Goal: Transaction & Acquisition: Book appointment/travel/reservation

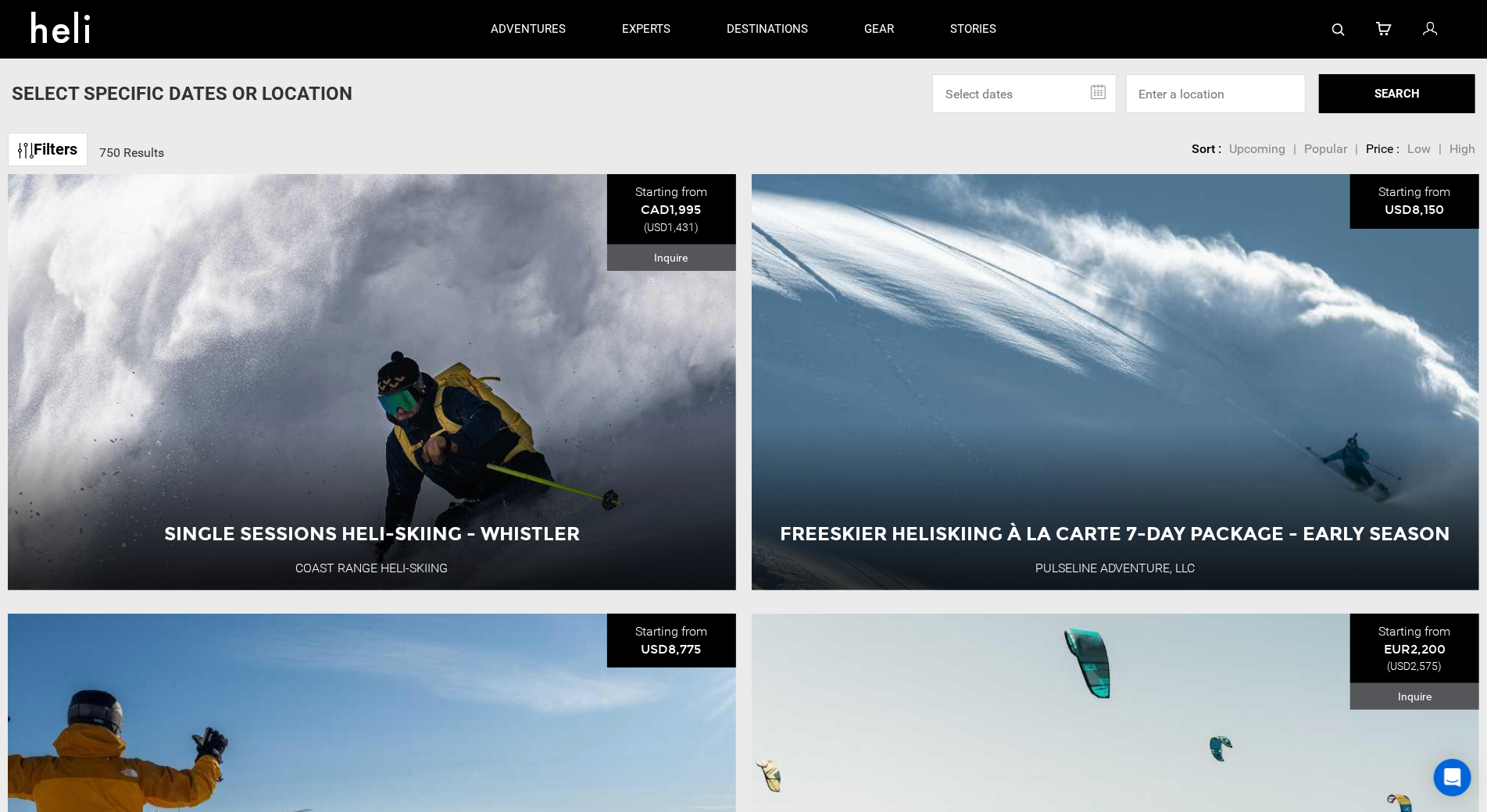
click at [136, 136] on div "Filters 750 Results sortby" at bounding box center [80, 148] width 144 height 47
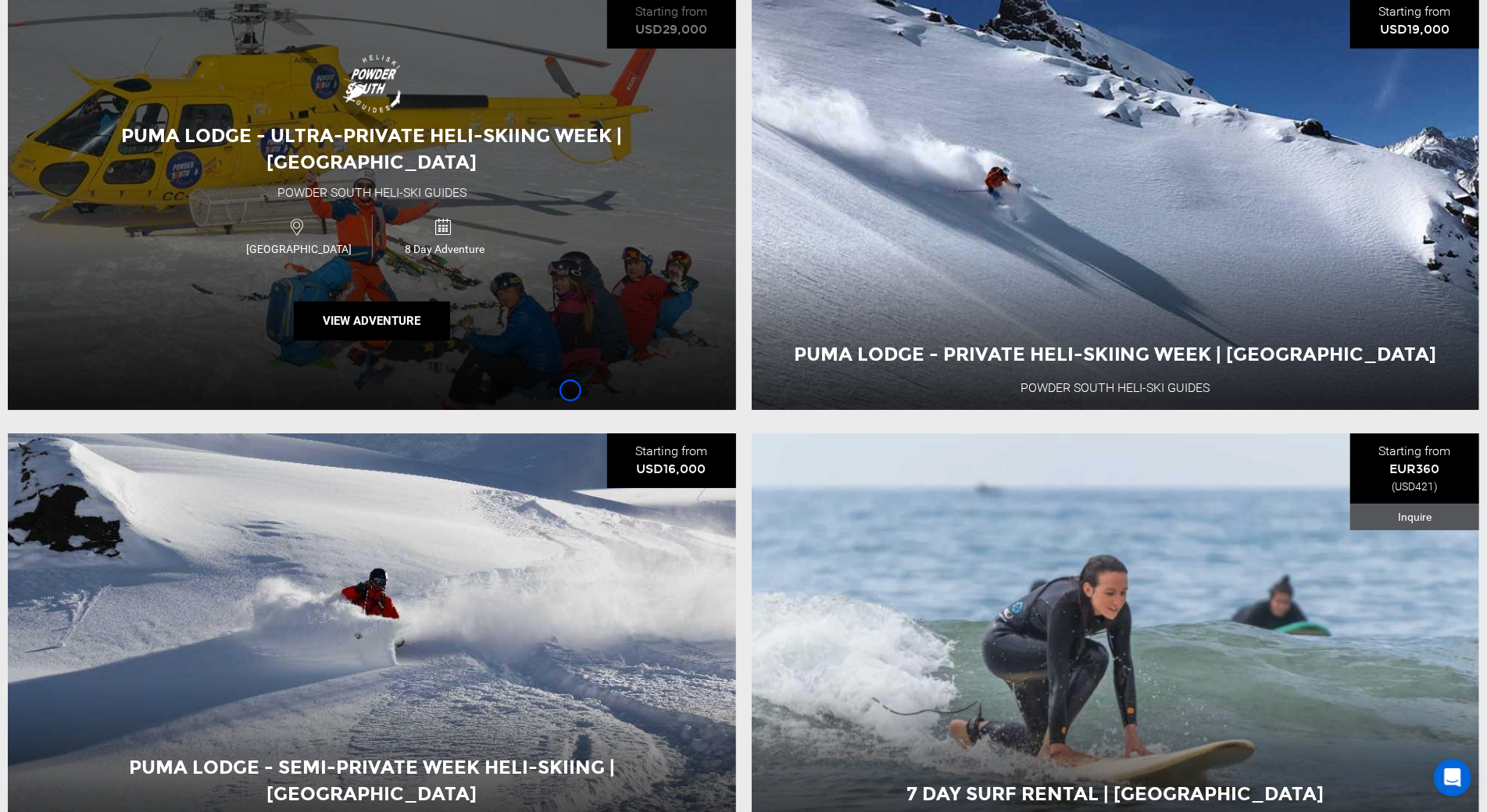
scroll to position [3783, 0]
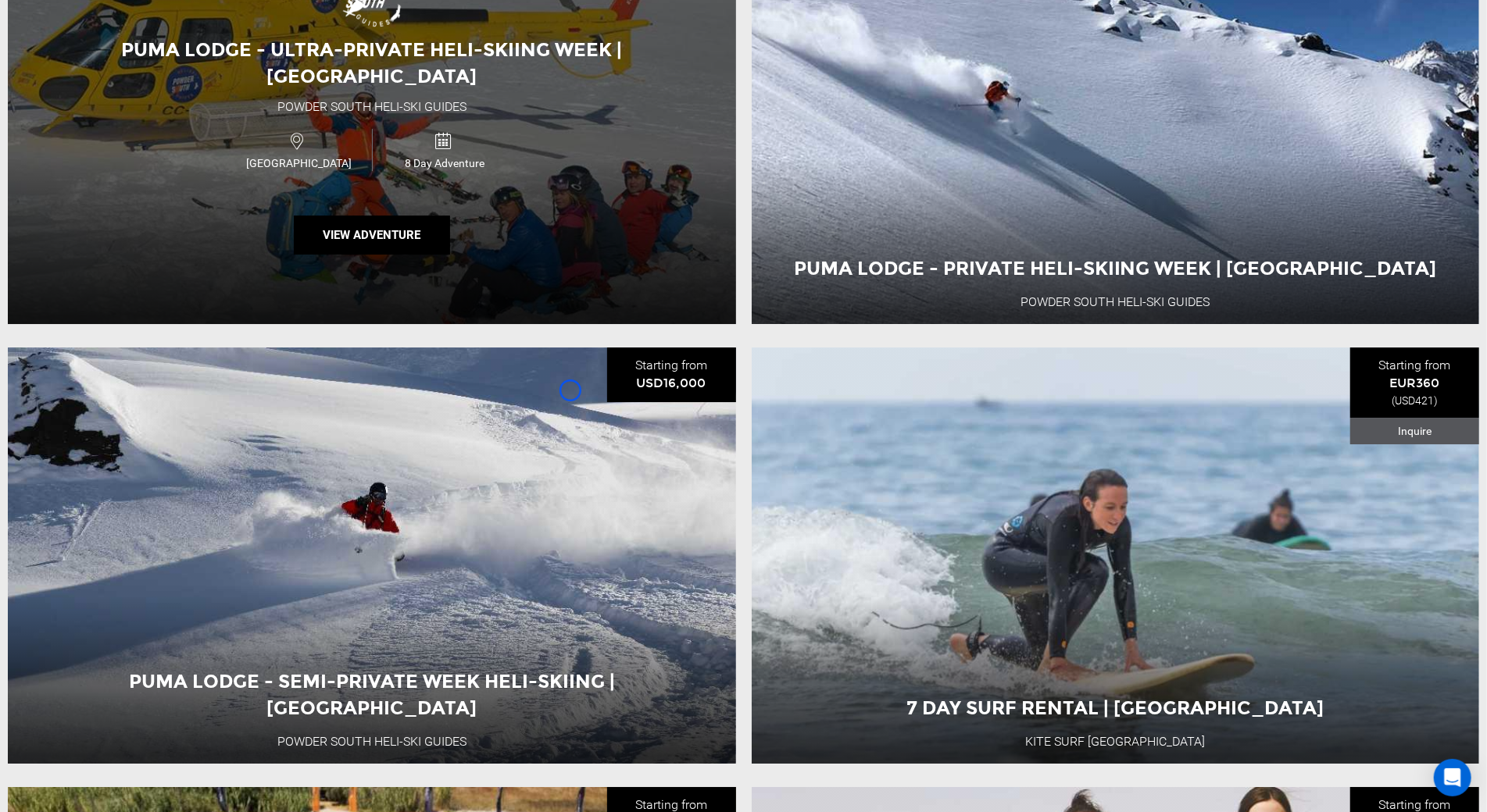
click at [136, 136] on div "Puma Lodge - Ultra-Private Heli-Skiing Week | [GEOGRAPHIC_DATA] Powder [GEOGRAP…" at bounding box center [372, 116] width 729 height 416
click at [89, 123] on div "Puma Lodge - Ultra-Private Heli-Skiing Week | [GEOGRAPHIC_DATA] Powder [GEOGRAP…" at bounding box center [372, 116] width 729 height 416
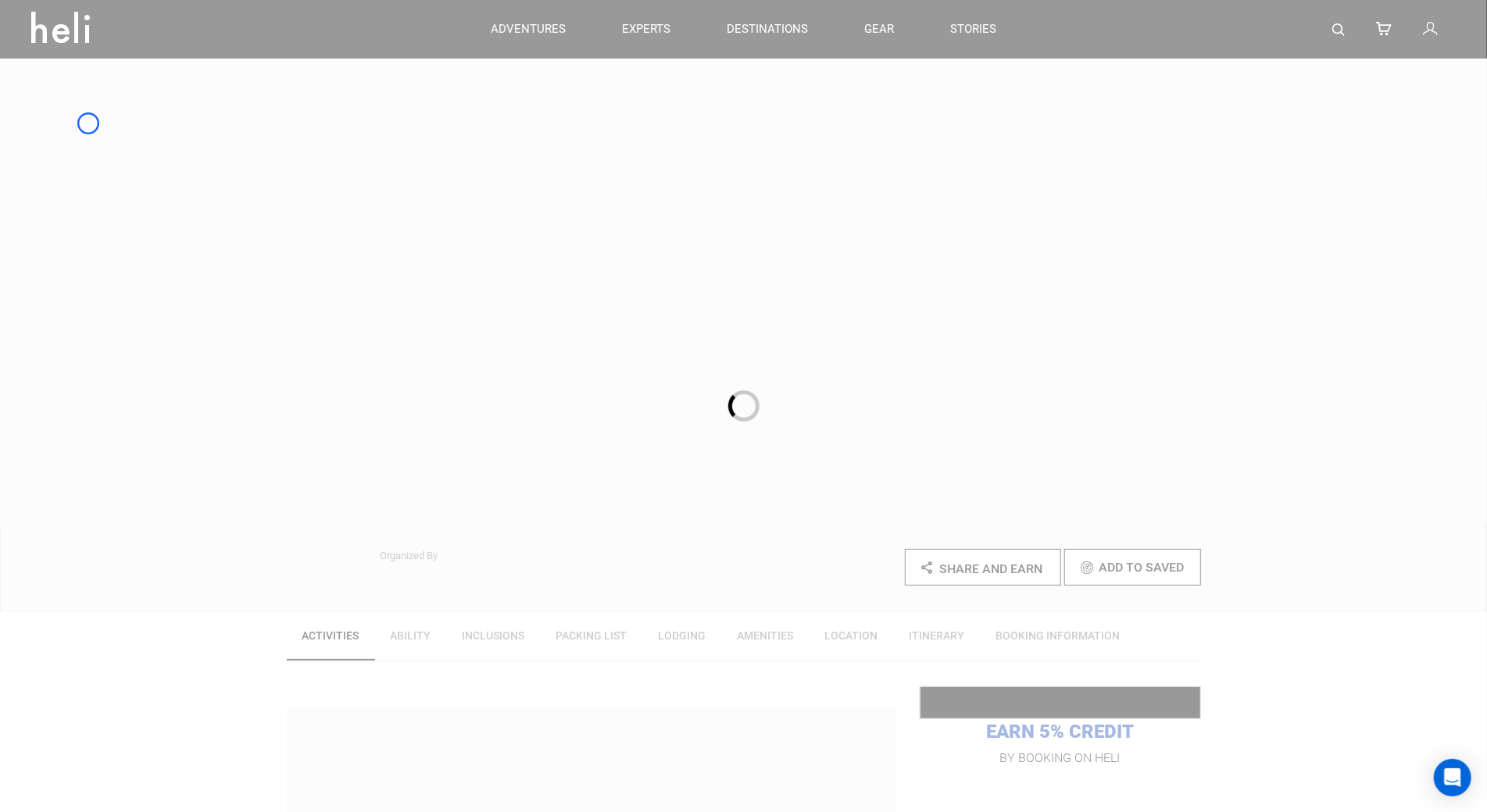
click at [150, 86] on div at bounding box center [743, 406] width 1487 height 812
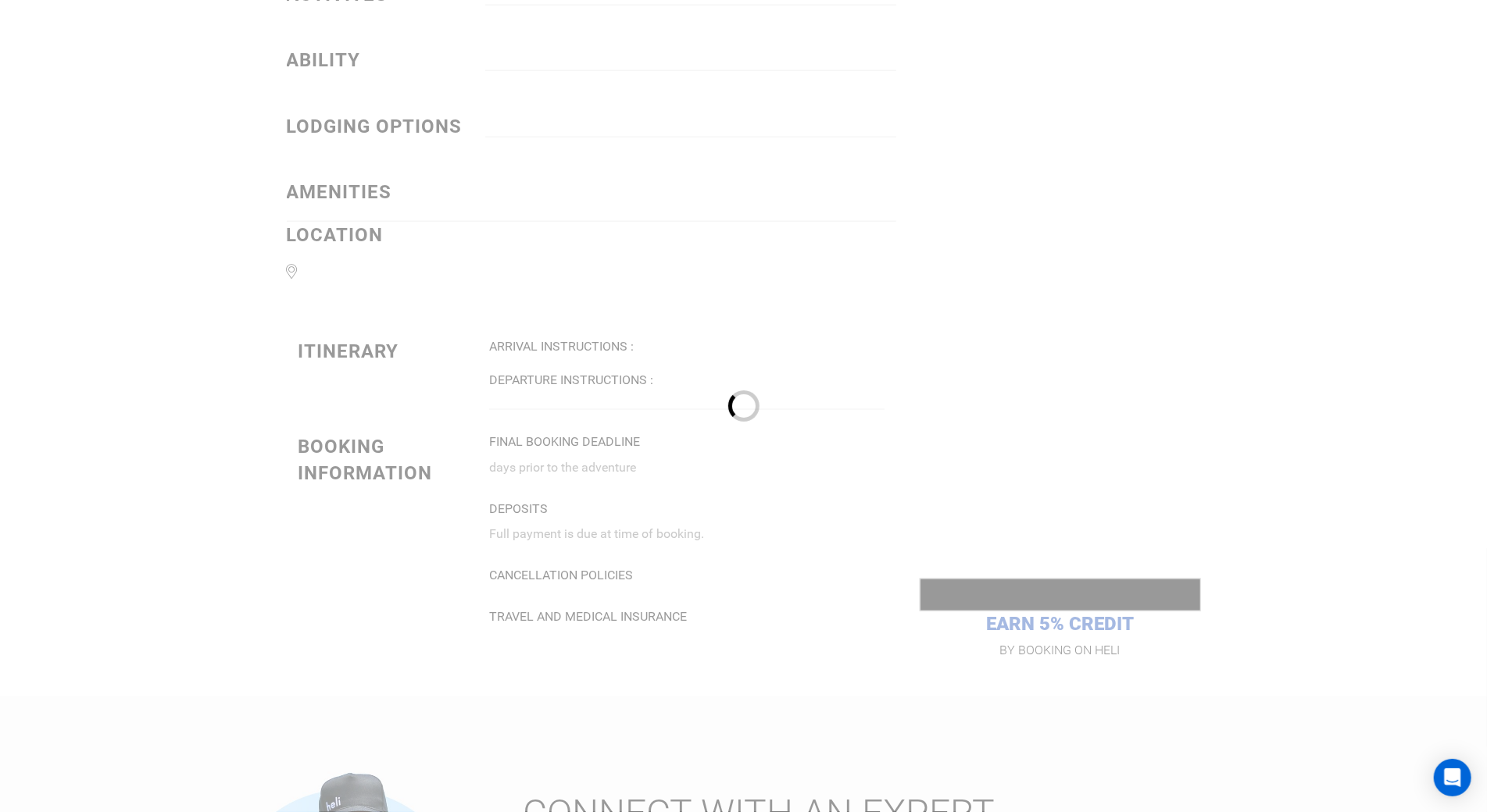
scroll to position [1293, 0]
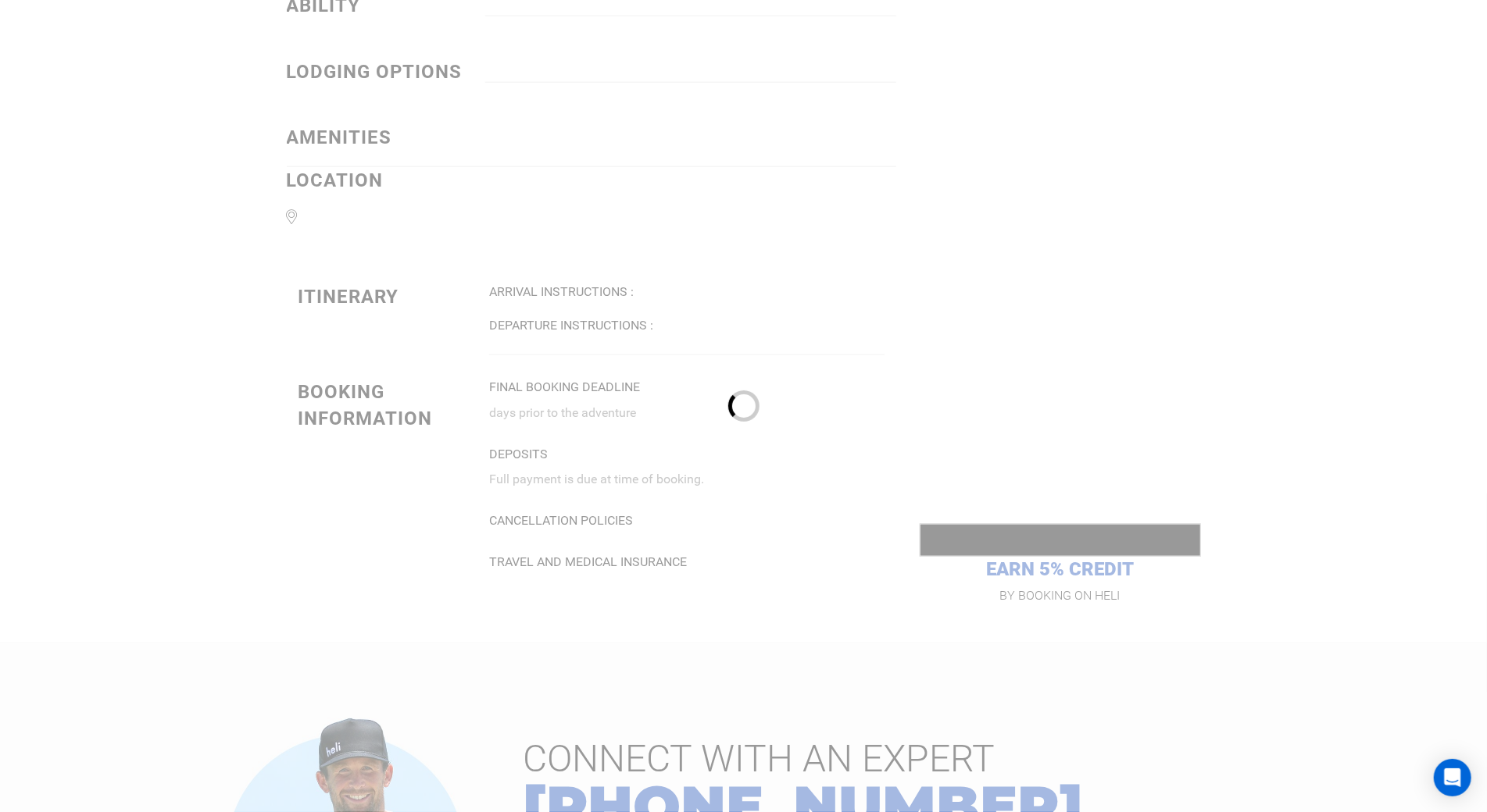
click at [150, 86] on div at bounding box center [743, 406] width 1487 height 812
